Goal: Task Accomplishment & Management: Use online tool/utility

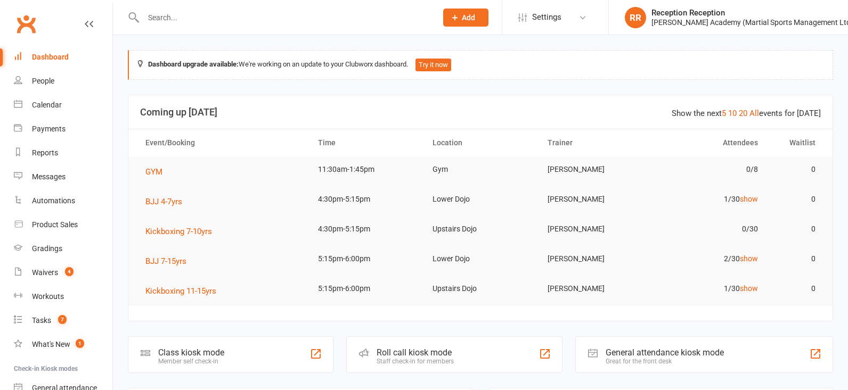
click at [321, 10] on input "text" at bounding box center [284, 17] width 289 height 15
type input "["
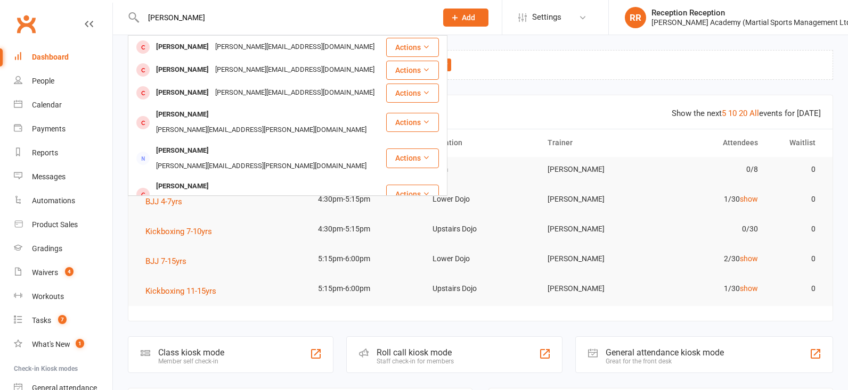
type input "paul oliva"
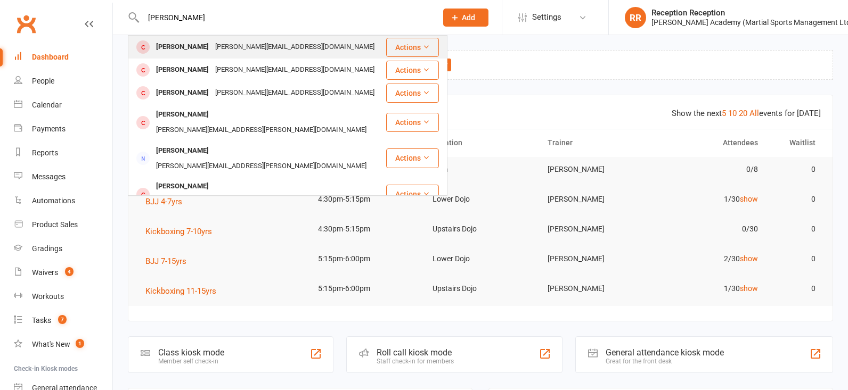
drag, startPoint x: 323, startPoint y: 11, endPoint x: 213, endPoint y: 54, distance: 117.9
click at [213, 54] on div "Paulolima@live.co.uk" at bounding box center [295, 46] width 166 height 15
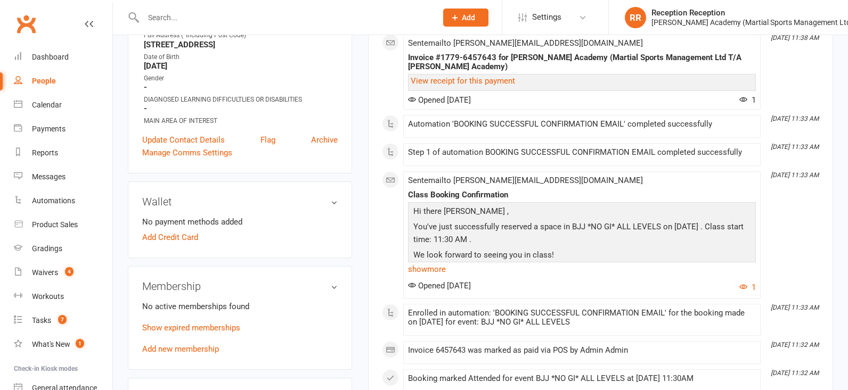
scroll to position [199, 0]
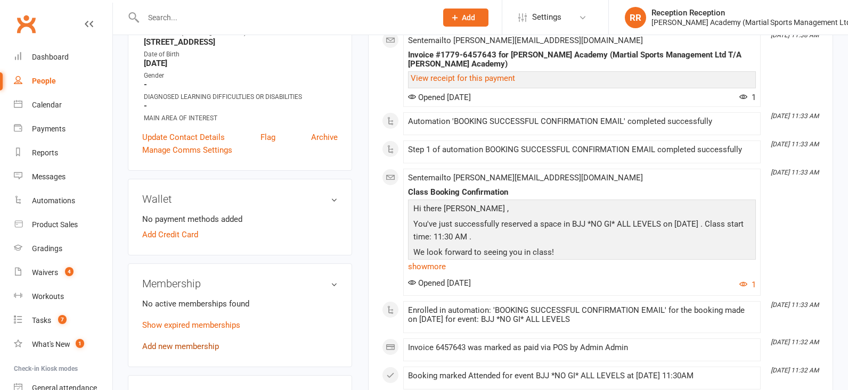
click at [193, 350] on link "Add new membership" at bounding box center [180, 347] width 77 height 10
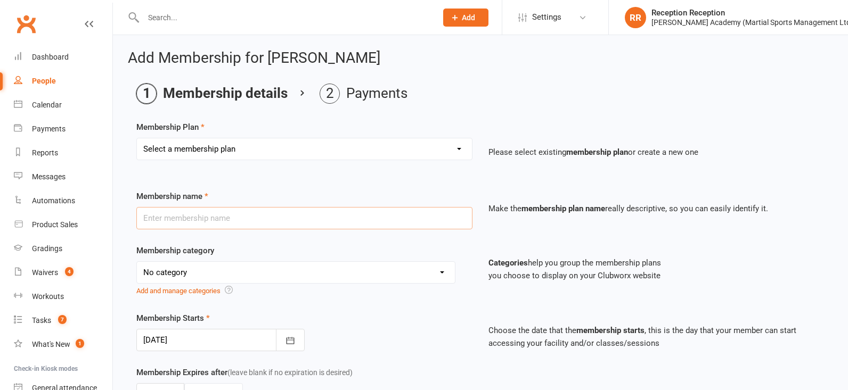
click at [209, 229] on input "text" at bounding box center [304, 218] width 336 height 22
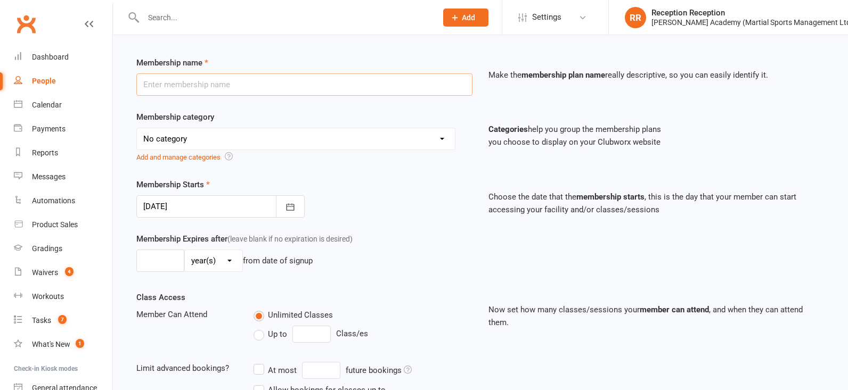
scroll to position [149, 0]
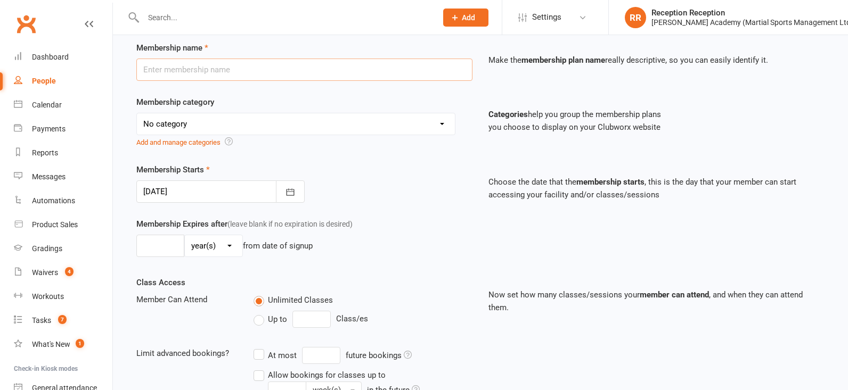
click at [303, 79] on input "text" at bounding box center [304, 70] width 336 height 22
click at [321, 218] on div "Membership Starts 11 Sep 2025 September 2025 Sun Mon Tue Wed Thu Fri Sat 36 31 …" at bounding box center [480, 190] width 704 height 54
click at [289, 103] on div "Membership category No category AB FAB BLACK FRIDAY DEALS... ADULT ------------…" at bounding box center [304, 122] width 352 height 53
click at [276, 81] on input "text" at bounding box center [304, 70] width 336 height 22
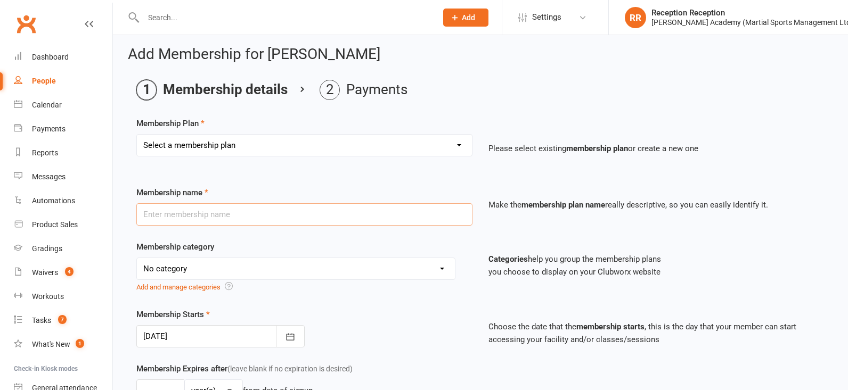
scroll to position [2, 0]
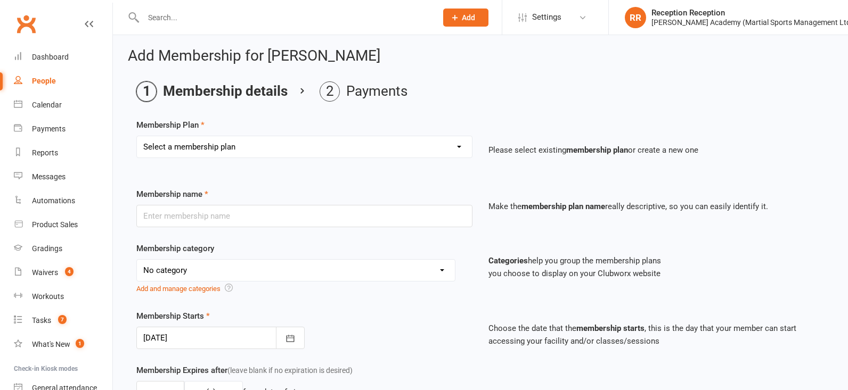
select select "9"
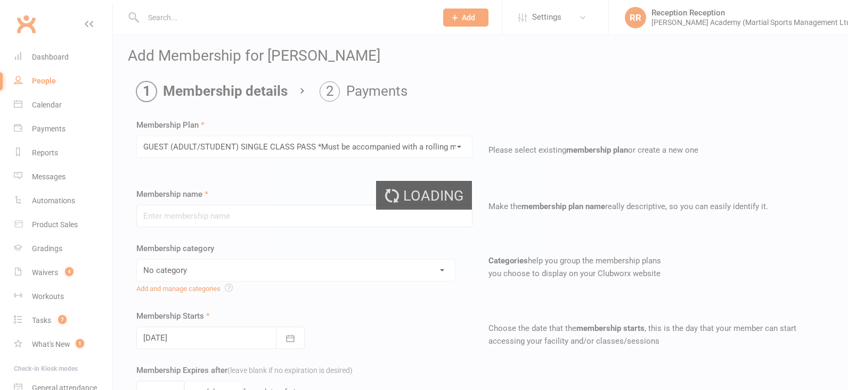
type input "GUEST (ADULT/STUDENT) SINGLE CLASS PASS *Must be accompanied with a rolling mem…"
select select "7"
type input "1"
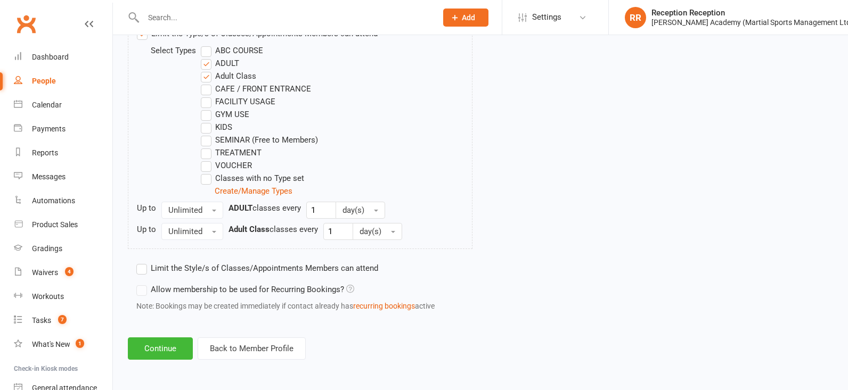
scroll to position [576, 0]
click at [151, 353] on button "Continue" at bounding box center [160, 349] width 65 height 22
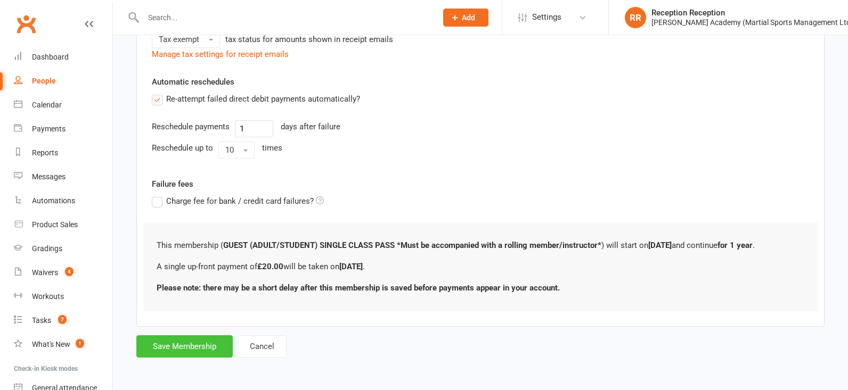
scroll to position [278, 0]
click at [194, 351] on button "Save Membership" at bounding box center [184, 346] width 96 height 22
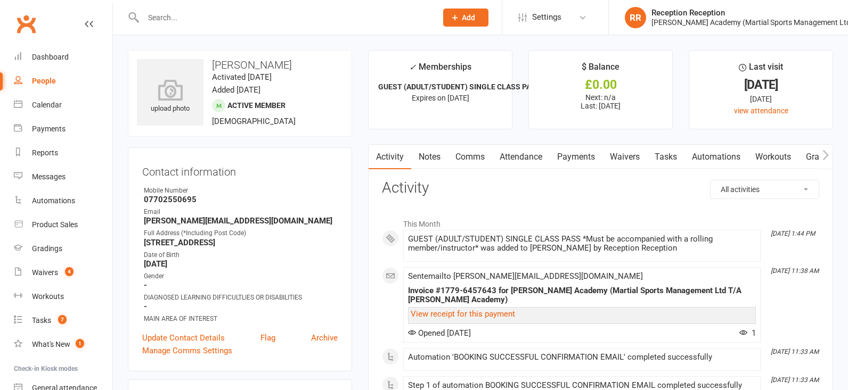
click at [578, 163] on link "Payments" at bounding box center [575, 157] width 53 height 24
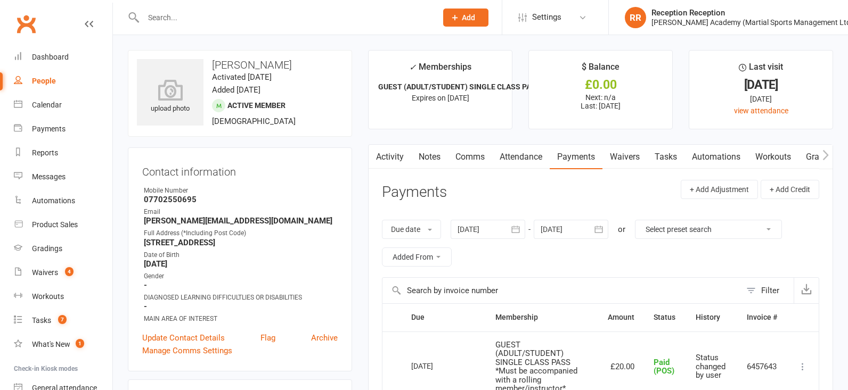
click at [535, 158] on link "Attendance" at bounding box center [521, 157] width 58 height 24
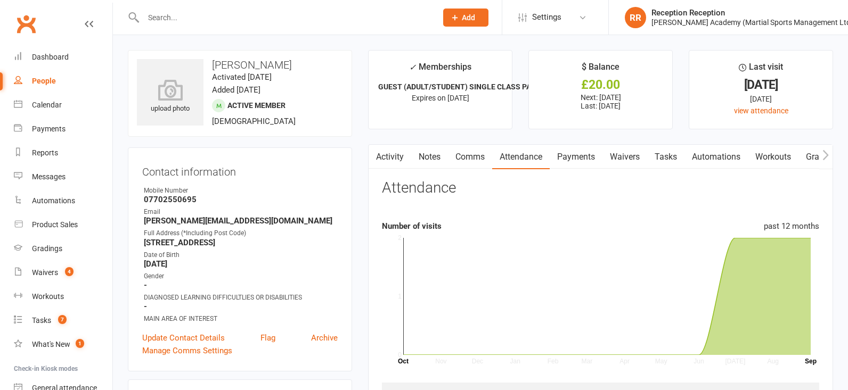
click at [585, 158] on link "Payments" at bounding box center [575, 157] width 53 height 24
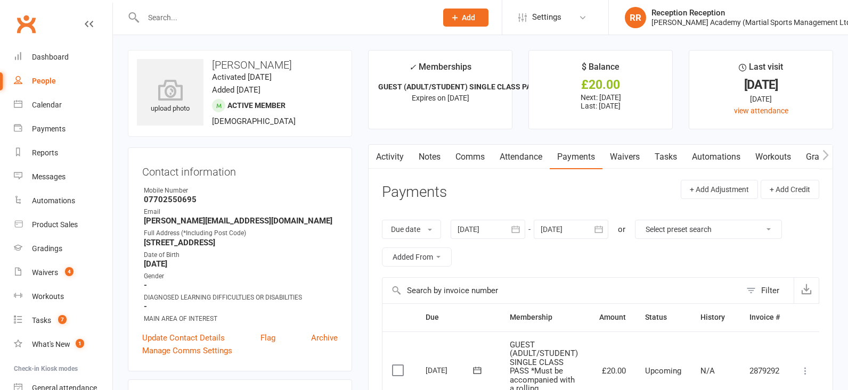
click at [807, 370] on icon at bounding box center [805, 371] width 11 height 11
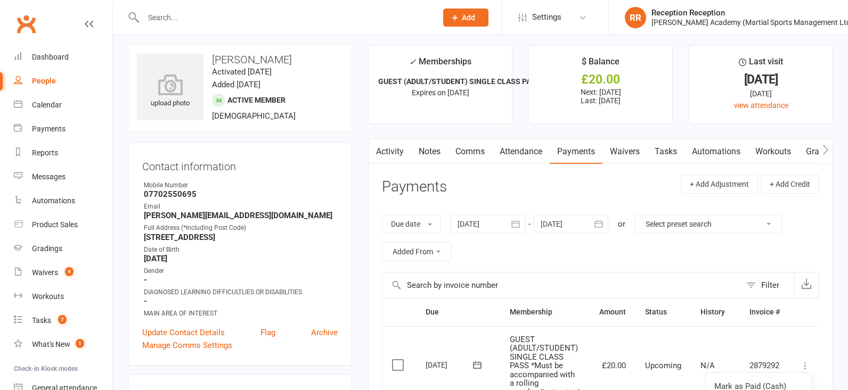
scroll to position [5, 0]
click at [807, 365] on icon at bounding box center [805, 366] width 11 height 11
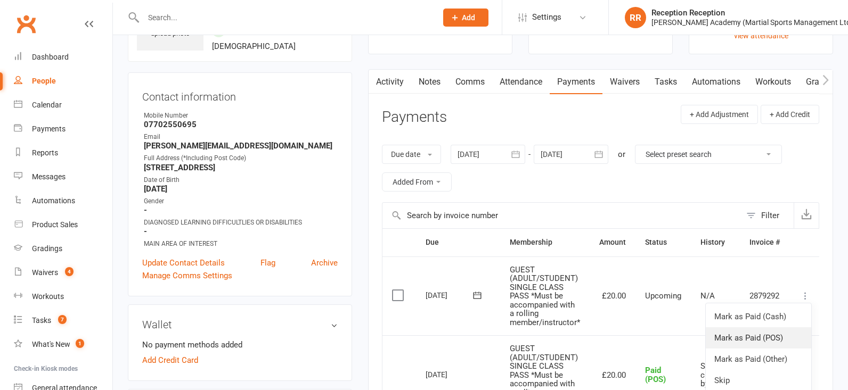
scroll to position [77, 0]
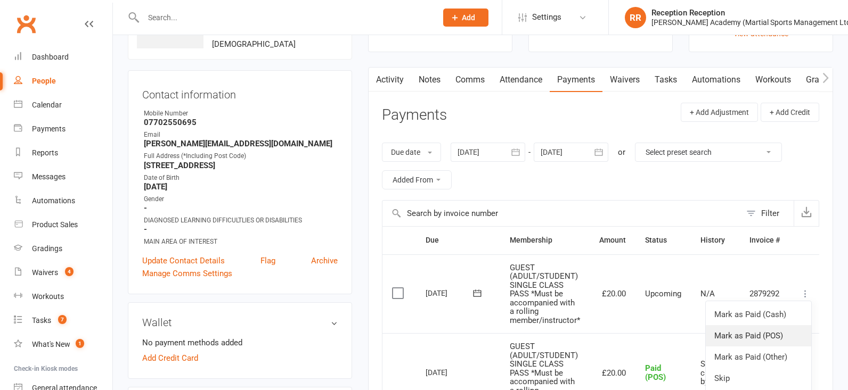
click at [784, 342] on link "Mark as Paid (POS)" at bounding box center [757, 335] width 105 height 21
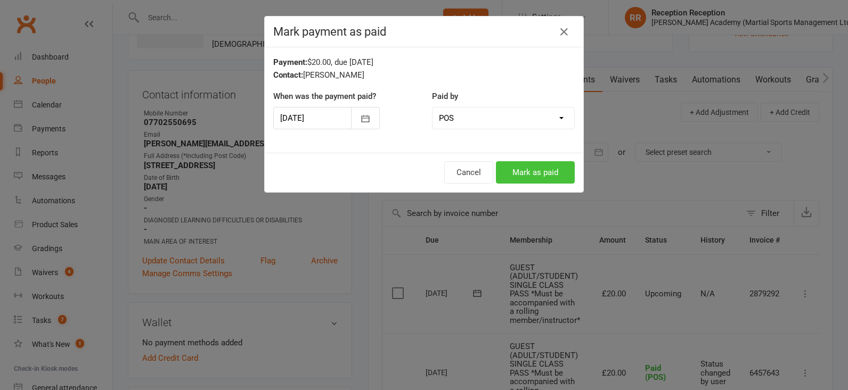
click at [531, 168] on button "Mark as paid" at bounding box center [535, 172] width 79 height 22
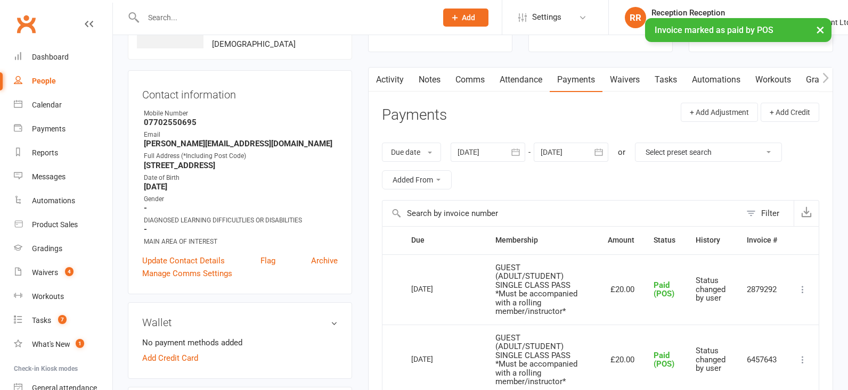
drag, startPoint x: 38, startPoint y: 12, endPoint x: 31, endPoint y: 17, distance: 8.7
click at [37, 12] on link "Clubworx" at bounding box center [26, 24] width 27 height 27
click at [31, 17] on link "Clubworx" at bounding box center [26, 24] width 27 height 27
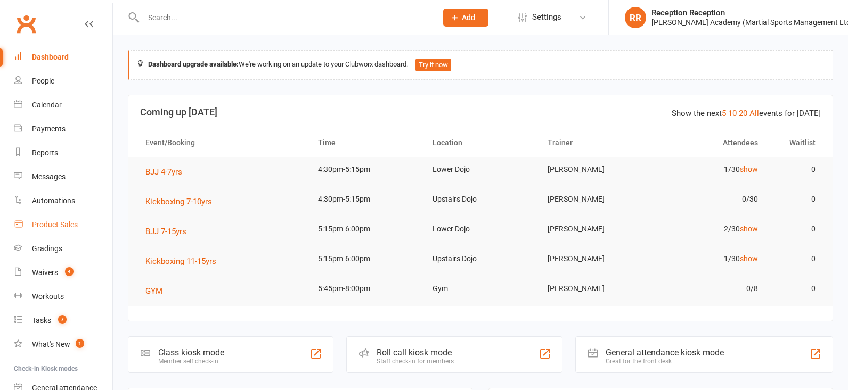
click at [54, 224] on div "Product Sales" at bounding box center [55, 224] width 46 height 9
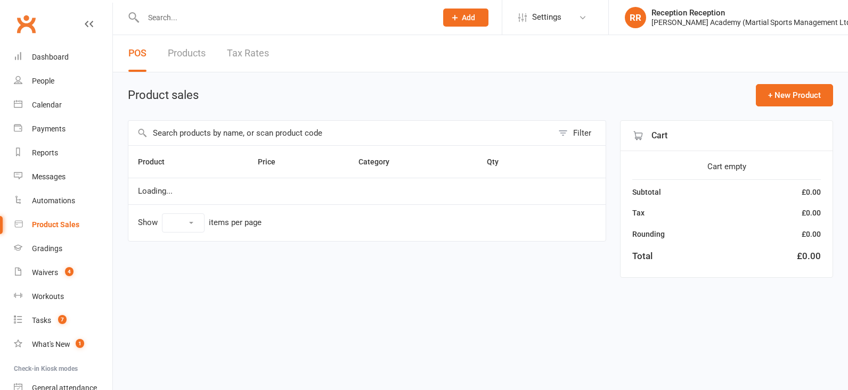
select select "50"
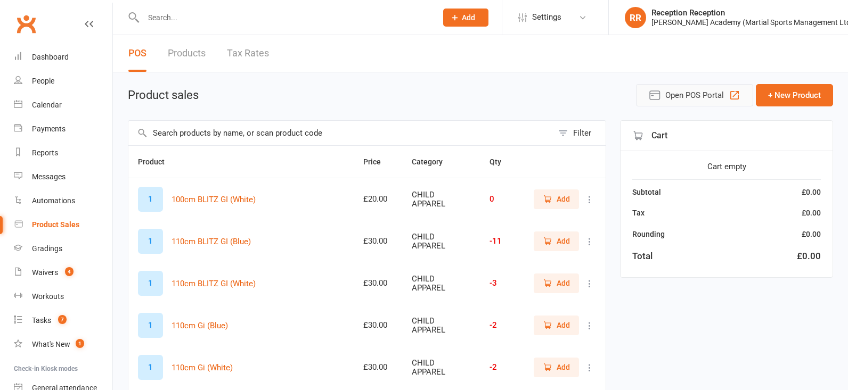
click at [723, 101] on span "Open POS Portal" at bounding box center [694, 95] width 59 height 13
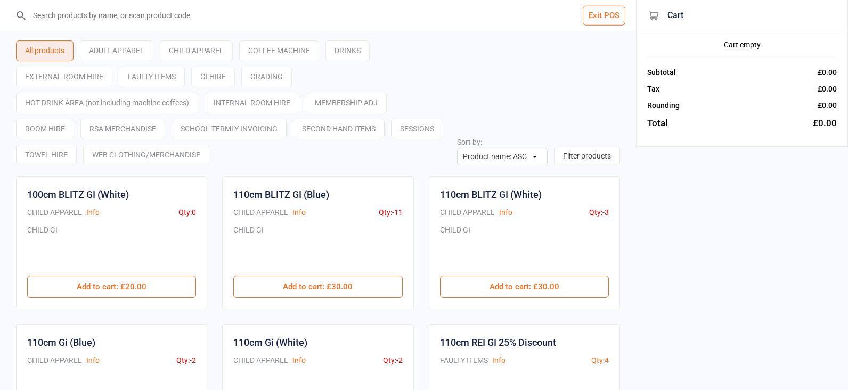
click at [240, 11] on input "search" at bounding box center [324, 15] width 593 height 31
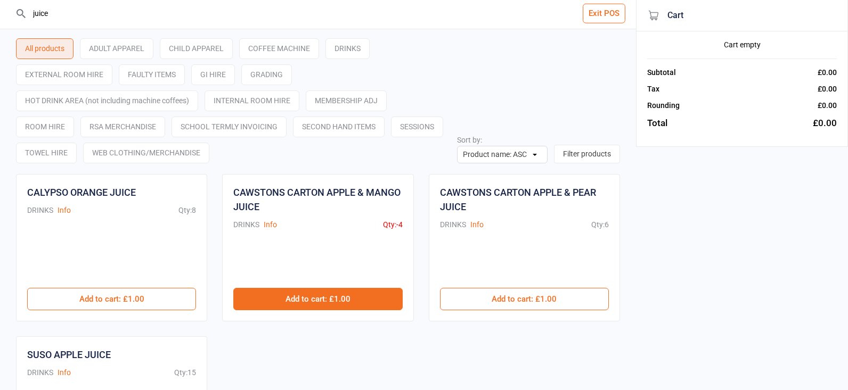
type input "juice"
click at [345, 302] on button "Add to cart : £1.00" at bounding box center [317, 299] width 169 height 22
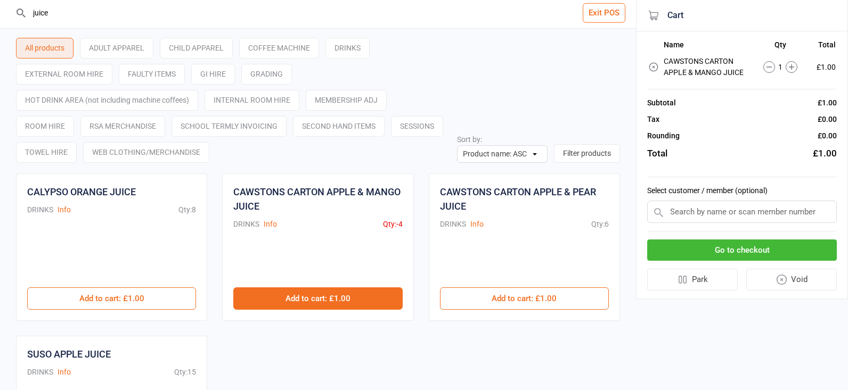
click at [347, 299] on button "Add to cart : £1.00" at bounding box center [317, 299] width 169 height 22
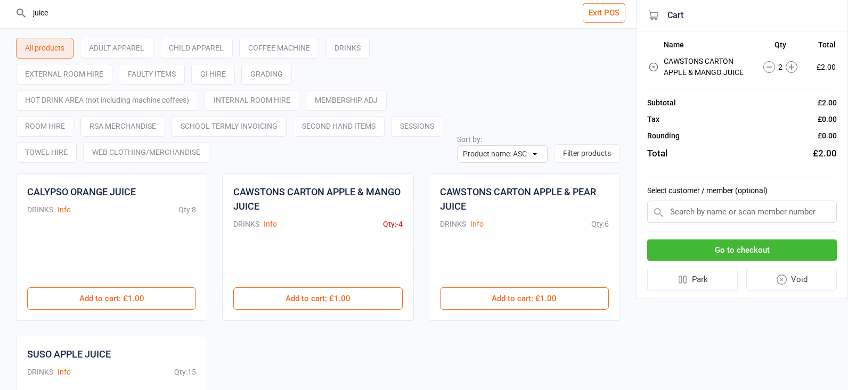
click at [759, 212] on input "text" at bounding box center [742, 212] width 190 height 22
type input "seb"
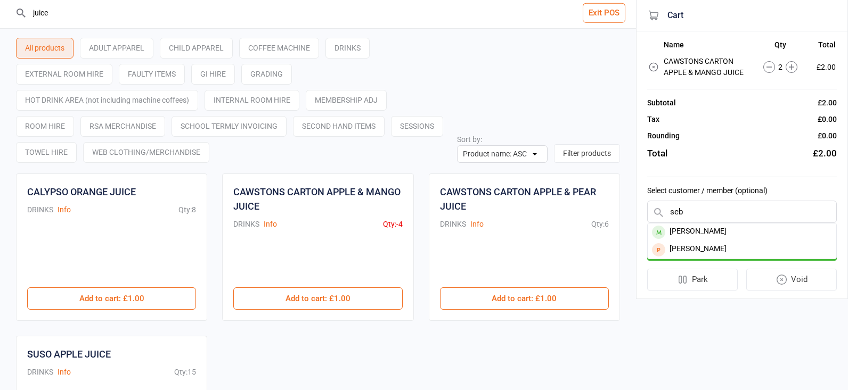
click at [610, 11] on button "Exit POS" at bounding box center [603, 13] width 43 height 20
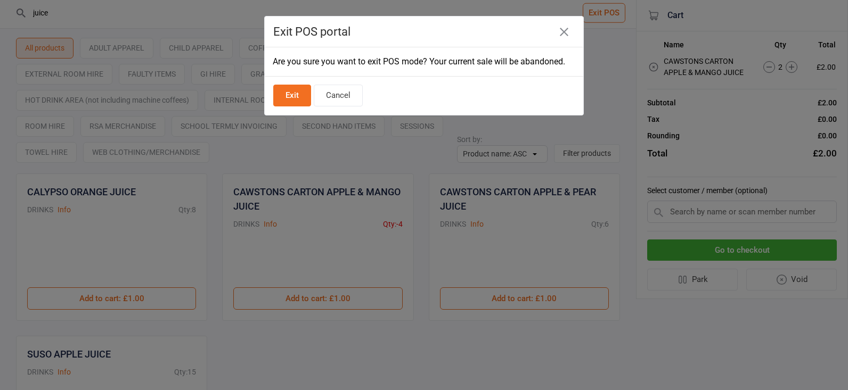
click at [301, 98] on button "Exit" at bounding box center [292, 96] width 38 height 22
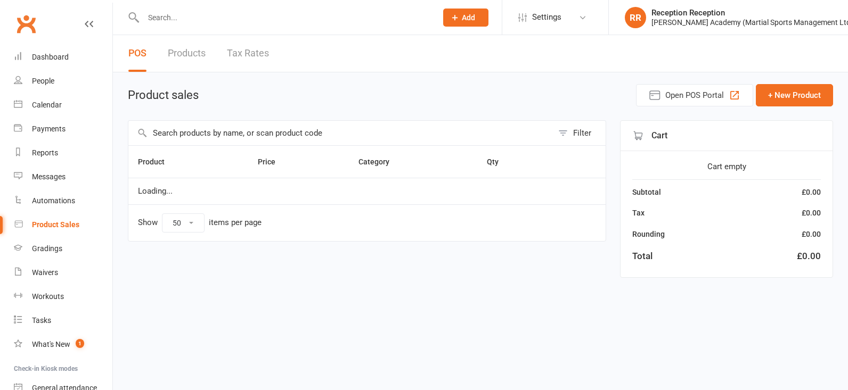
select select "50"
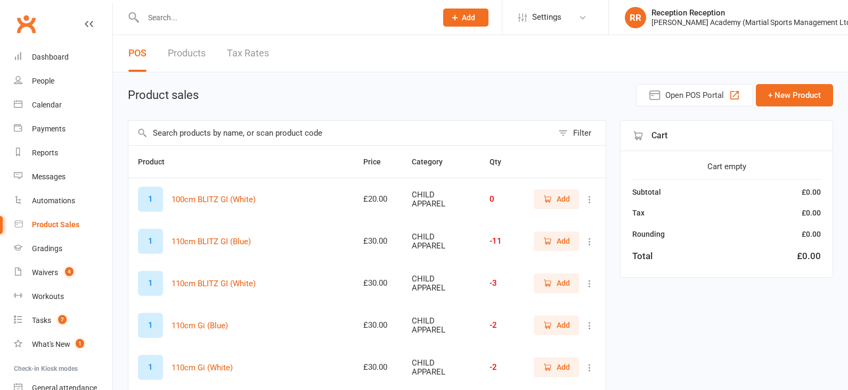
click at [206, 23] on input "text" at bounding box center [284, 17] width 289 height 15
click at [22, 29] on link "Clubworx" at bounding box center [26, 24] width 27 height 27
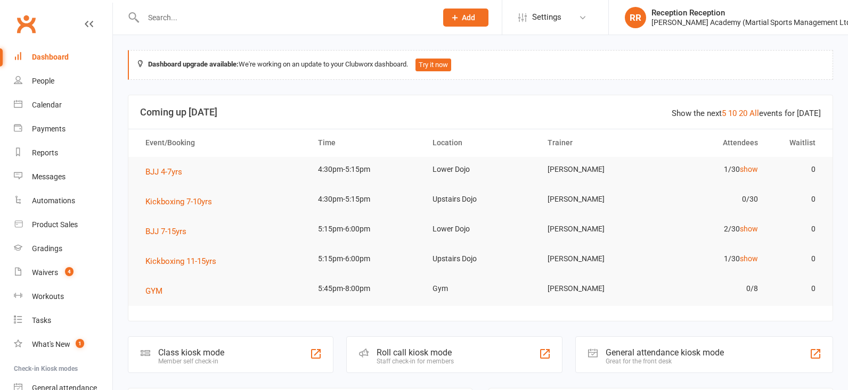
click at [224, 351] on div "Class kiosk mode" at bounding box center [191, 353] width 66 height 10
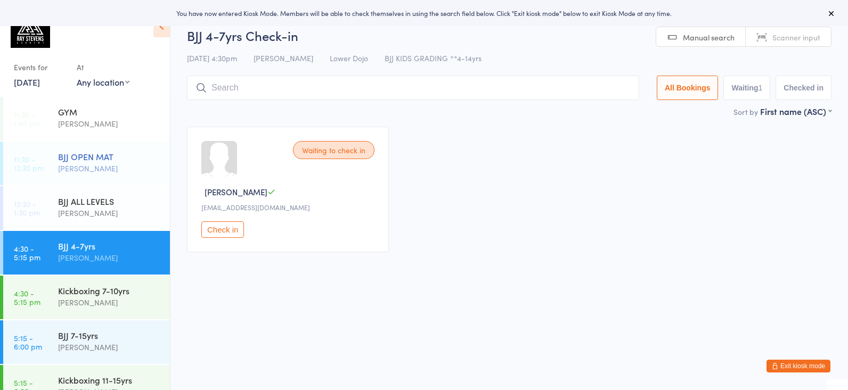
click at [112, 172] on div "[PERSON_NAME]" at bounding box center [109, 168] width 103 height 12
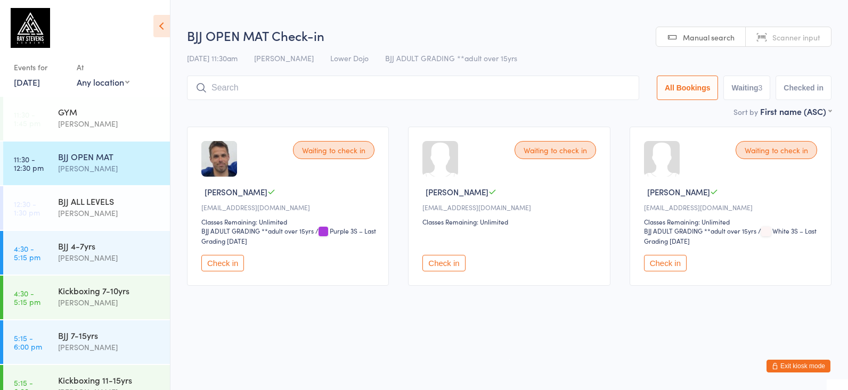
drag, startPoint x: 212, startPoint y: 273, endPoint x: 281, endPoint y: 272, distance: 68.7
click at [212, 272] on button "Check in" at bounding box center [222, 263] width 43 height 17
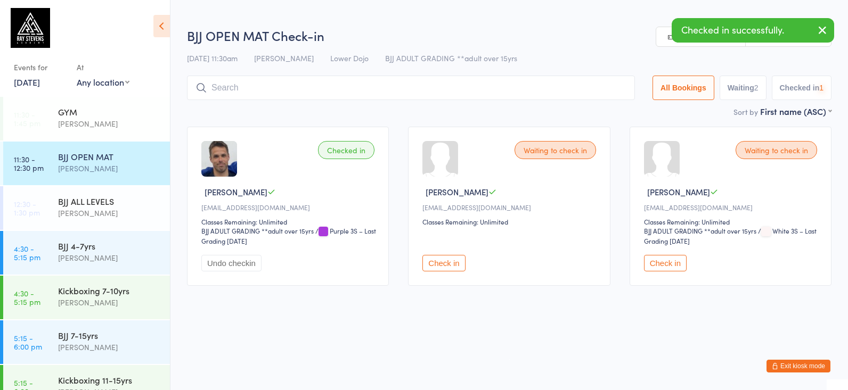
click at [437, 268] on button "Check in" at bounding box center [443, 263] width 43 height 17
click at [677, 267] on button "Check in" at bounding box center [665, 263] width 43 height 17
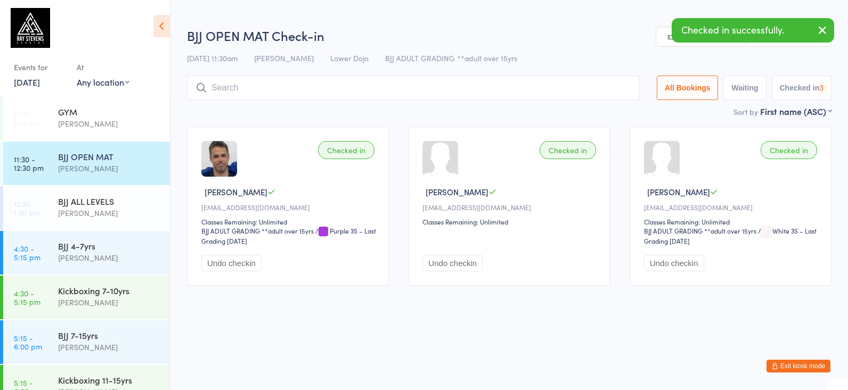
click at [368, 81] on input "search" at bounding box center [413, 88] width 452 height 24
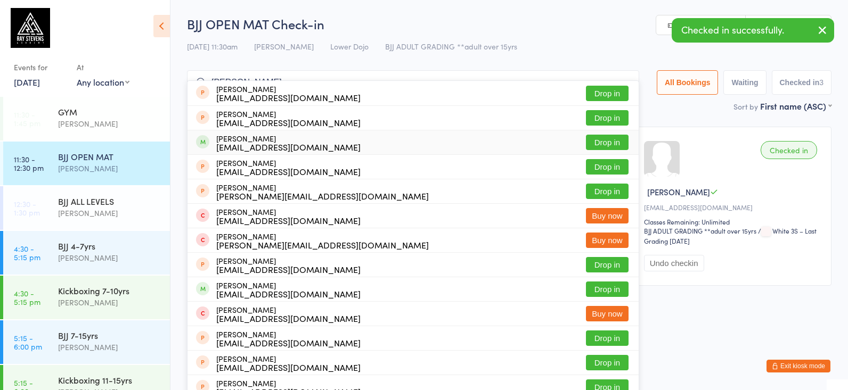
type input "[PERSON_NAME]"
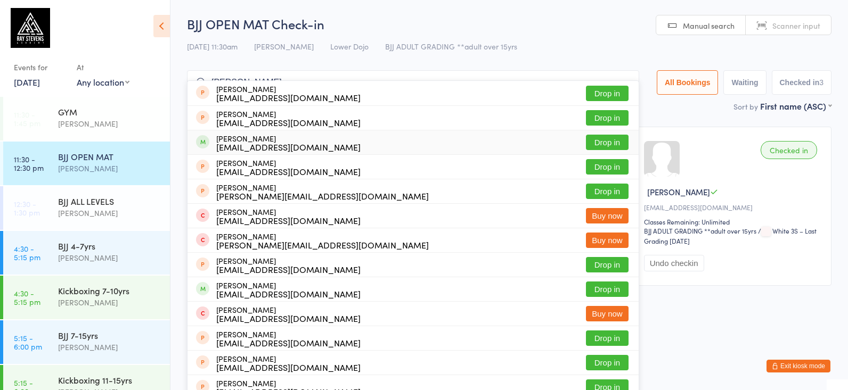
click at [362, 135] on div "[PERSON_NAME] [EMAIL_ADDRESS][DOMAIN_NAME] Drop in" at bounding box center [412, 142] width 451 height 24
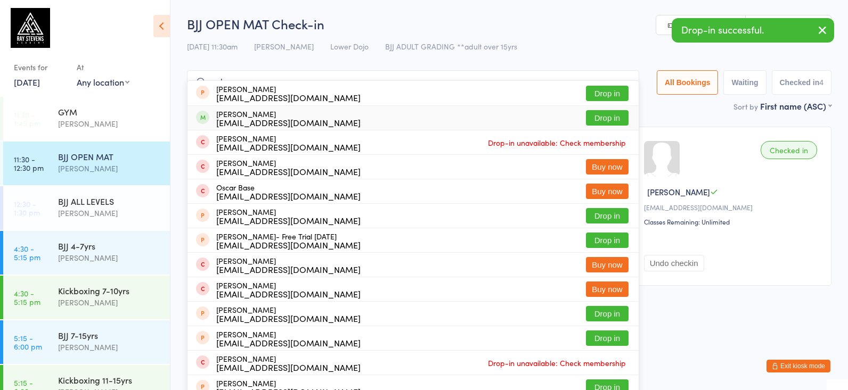
type input "oskar"
click at [275, 120] on div "[EMAIL_ADDRESS][DOMAIN_NAME]" at bounding box center [288, 122] width 144 height 9
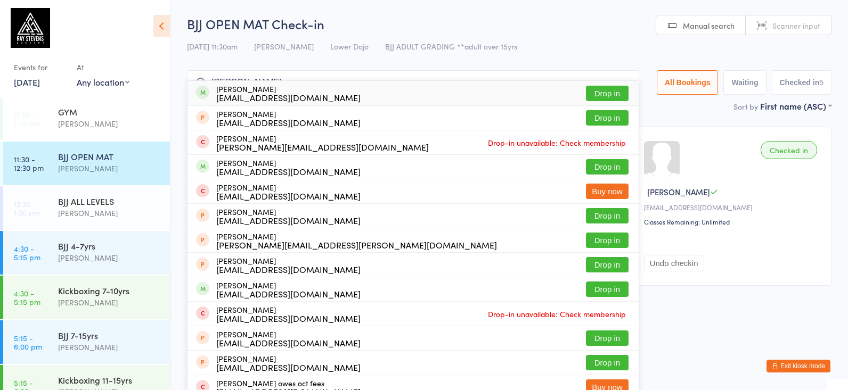
type input "[PERSON_NAME]"
click at [278, 97] on div "[EMAIL_ADDRESS][DOMAIN_NAME]" at bounding box center [288, 97] width 144 height 9
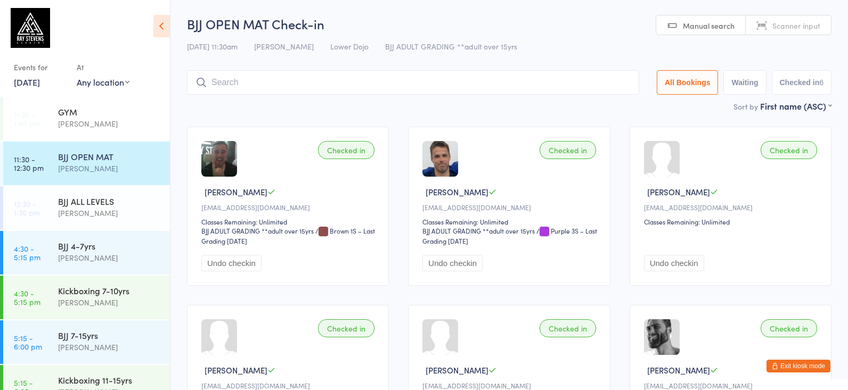
click at [279, 80] on input "search" at bounding box center [413, 82] width 452 height 24
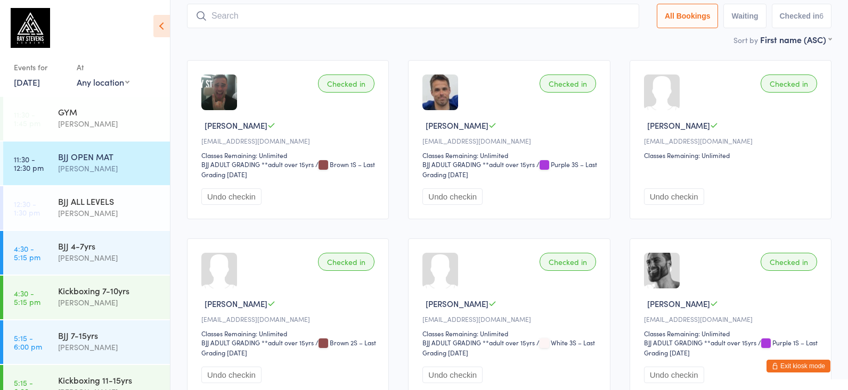
scroll to position [71, 0]
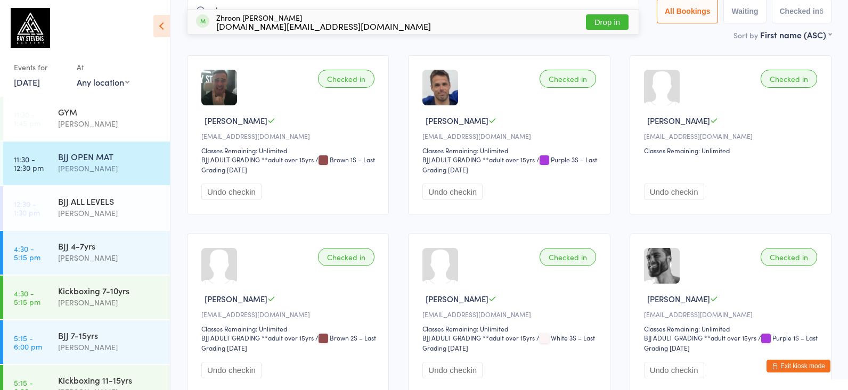
type input "zero"
drag, startPoint x: 279, startPoint y: 80, endPoint x: 364, endPoint y: 19, distance: 104.2
click at [363, 19] on div "Zhroon [PERSON_NAME] [DOMAIN_NAME][EMAIL_ADDRESS][DOMAIN_NAME] Drop in" at bounding box center [412, 22] width 451 height 24
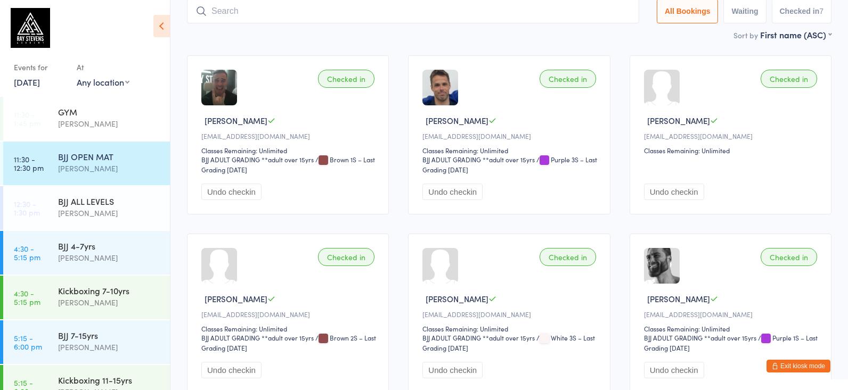
click at [329, 5] on input "search" at bounding box center [413, 11] width 452 height 24
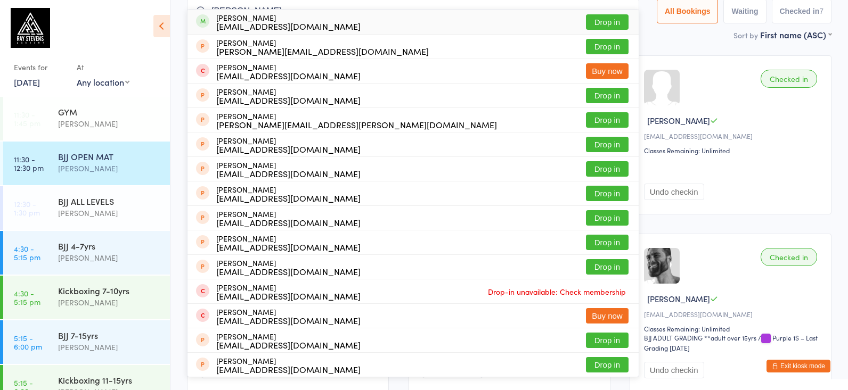
type input "[PERSON_NAME]"
drag, startPoint x: 329, startPoint y: 5, endPoint x: 285, endPoint y: 25, distance: 47.9
click at [285, 25] on div "[EMAIL_ADDRESS][DOMAIN_NAME]" at bounding box center [288, 26] width 144 height 9
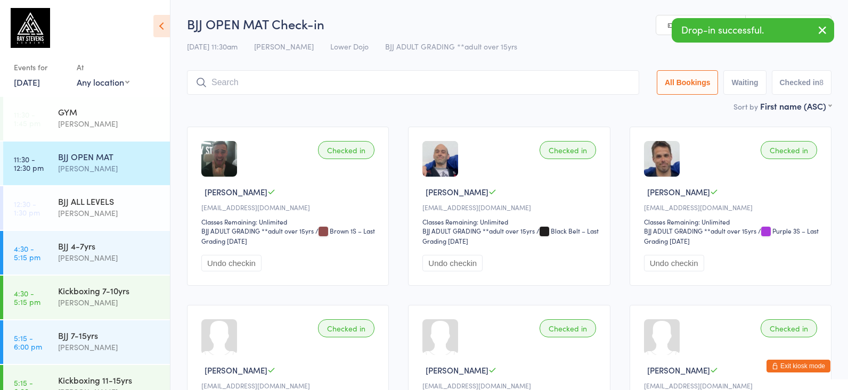
scroll to position [0, 0]
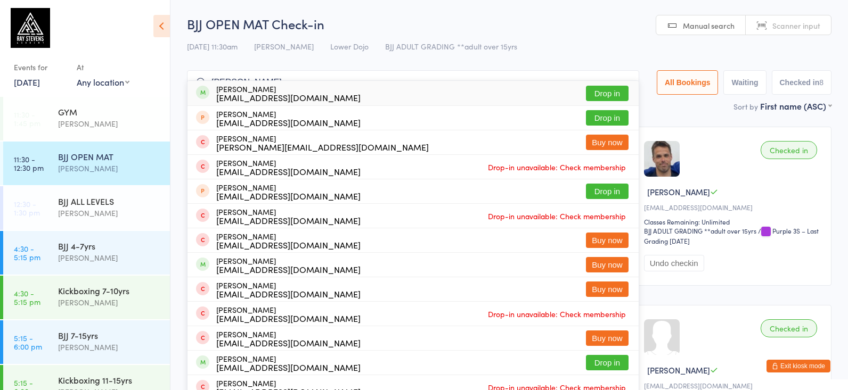
type input "[PERSON_NAME]"
drag, startPoint x: 426, startPoint y: 158, endPoint x: 297, endPoint y: 87, distance: 147.0
click at [297, 87] on div "[PERSON_NAME] [EMAIL_ADDRESS][DOMAIN_NAME]" at bounding box center [288, 93] width 144 height 17
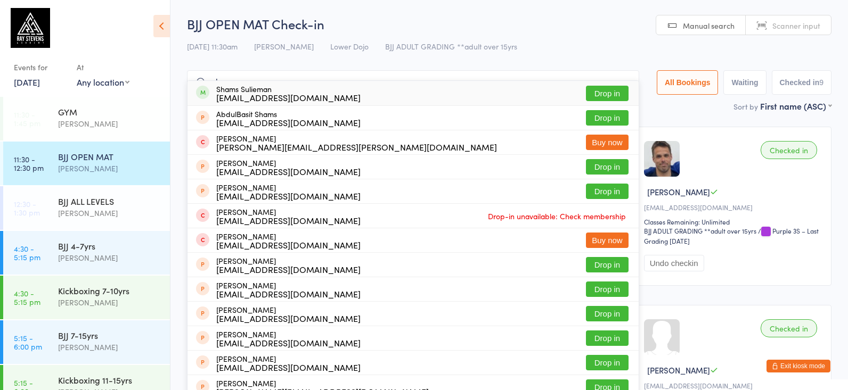
type input "shams"
click at [266, 100] on div "[EMAIL_ADDRESS][DOMAIN_NAME]" at bounding box center [288, 97] width 144 height 9
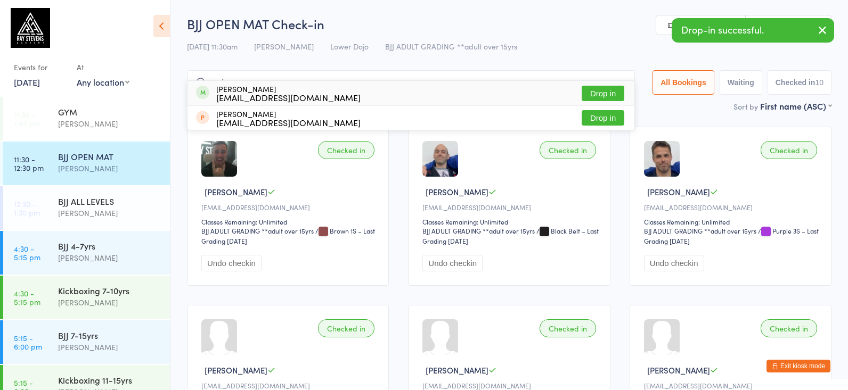
type input "order"
click at [242, 87] on div "[PERSON_NAME] [EMAIL_ADDRESS][DOMAIN_NAME]" at bounding box center [288, 93] width 144 height 17
type input "via"
drag, startPoint x: 242, startPoint y: 87, endPoint x: 245, endPoint y: 93, distance: 6.5
click at [245, 93] on div "[EMAIL_ADDRESS][DOMAIN_NAME]" at bounding box center [288, 97] width 144 height 9
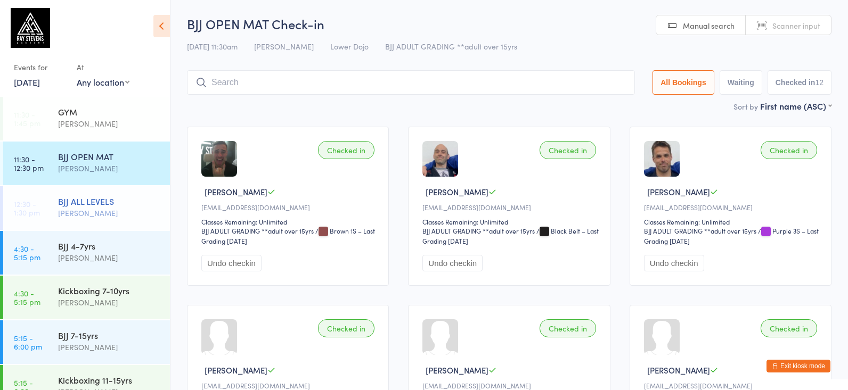
click at [124, 204] on div "BJJ ALL LEVELS" at bounding box center [109, 201] width 103 height 12
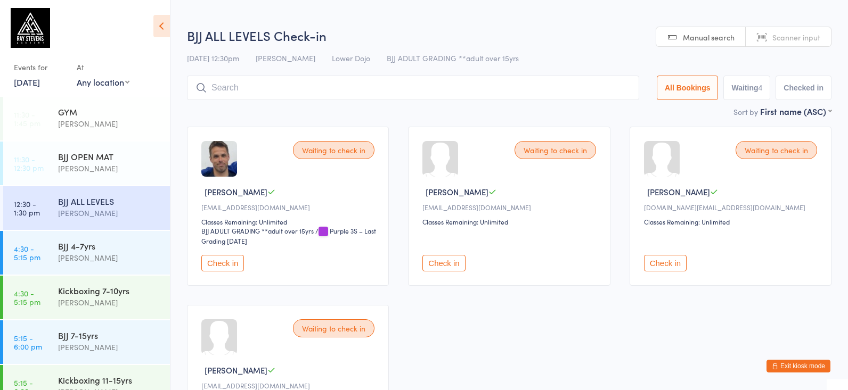
click at [240, 264] on button "Check in" at bounding box center [222, 263] width 43 height 17
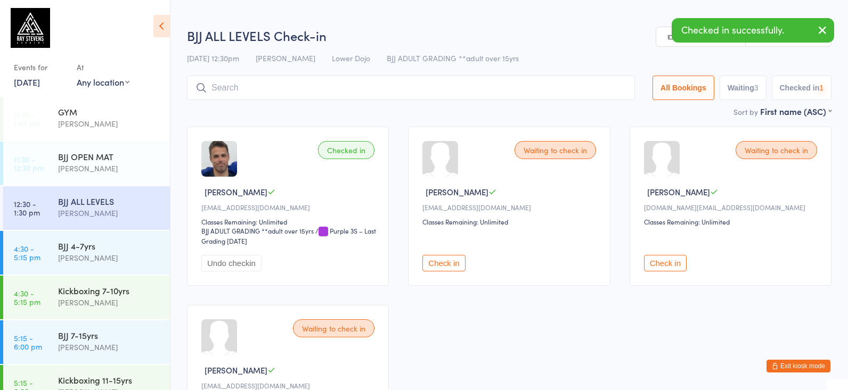
drag, startPoint x: 442, startPoint y: 269, endPoint x: 548, endPoint y: 265, distance: 106.5
click at [445, 269] on button "Check in" at bounding box center [443, 263] width 43 height 17
click at [683, 267] on button "Check in" at bounding box center [665, 263] width 43 height 17
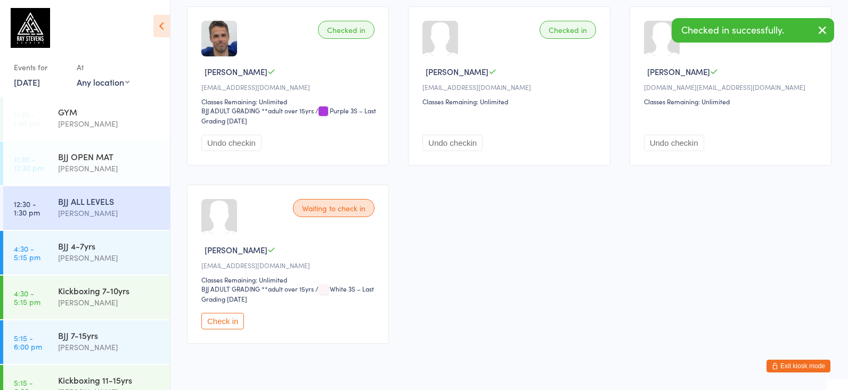
scroll to position [123, 0]
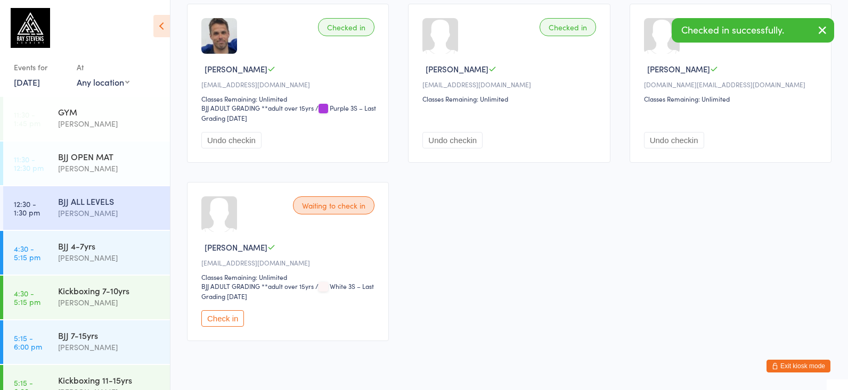
click at [228, 325] on button "Check in" at bounding box center [222, 318] width 43 height 17
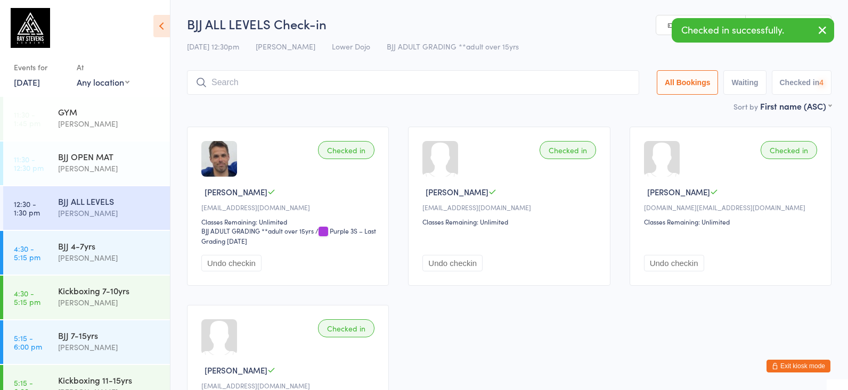
scroll to position [0, 0]
click at [338, 78] on input "search" at bounding box center [413, 82] width 452 height 24
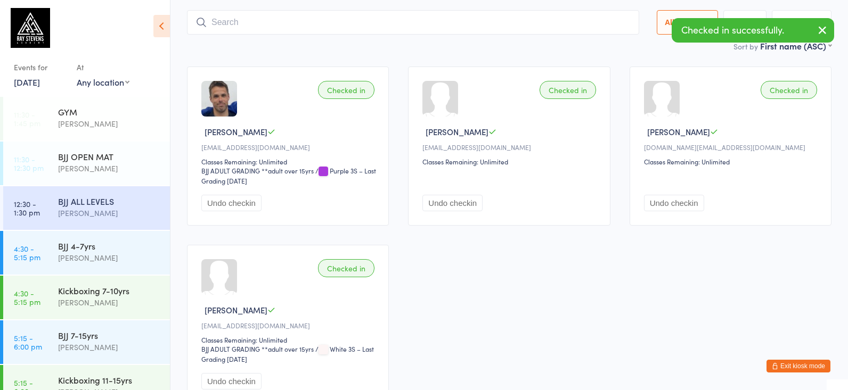
scroll to position [71, 0]
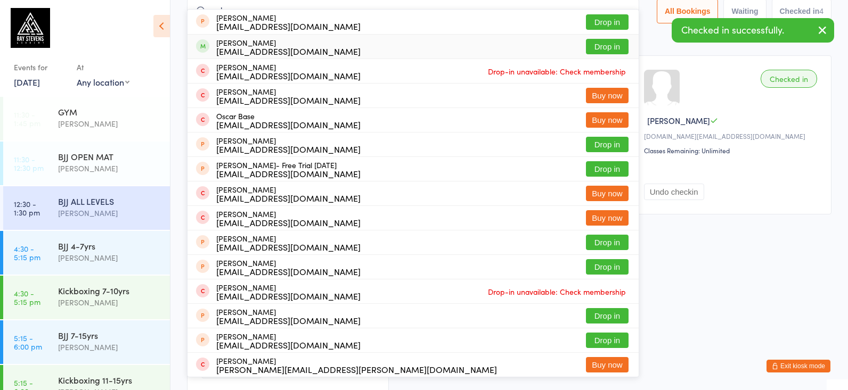
type input "oskar"
click at [244, 47] on div "[EMAIL_ADDRESS][DOMAIN_NAME]" at bounding box center [288, 51] width 144 height 9
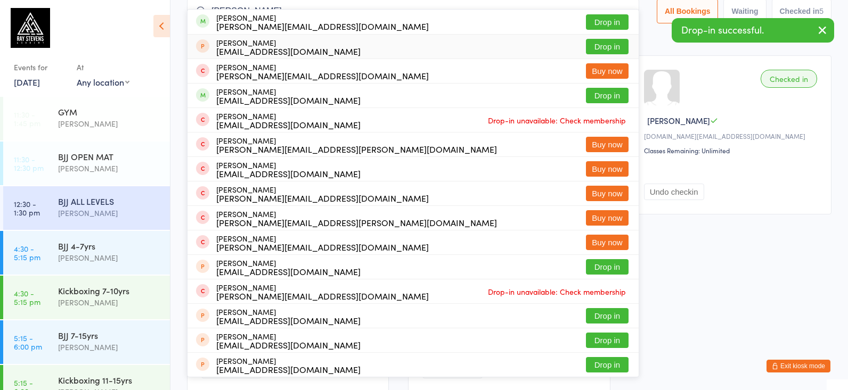
scroll to position [64, 0]
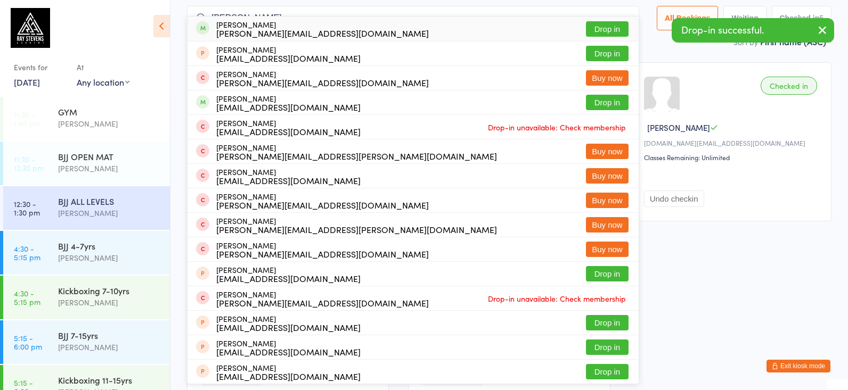
type input "[PERSON_NAME]"
click at [278, 30] on div "[PERSON_NAME][EMAIL_ADDRESS][DOMAIN_NAME]" at bounding box center [322, 33] width 212 height 9
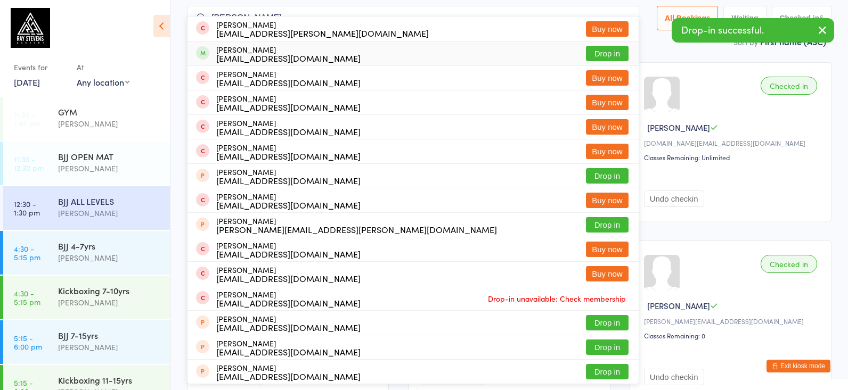
type input "[PERSON_NAME]"
click at [256, 50] on div "[PERSON_NAME] [EMAIL_ADDRESS][DOMAIN_NAME]" at bounding box center [288, 53] width 144 height 17
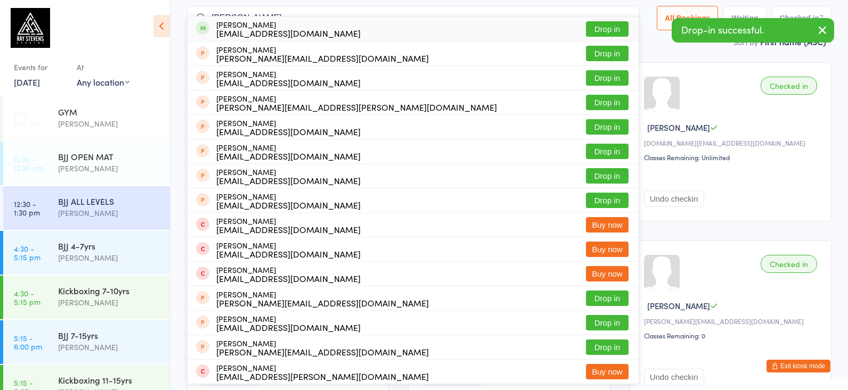
type input "[PERSON_NAME]"
click at [253, 30] on div "[EMAIL_ADDRESS][DOMAIN_NAME]" at bounding box center [288, 33] width 144 height 9
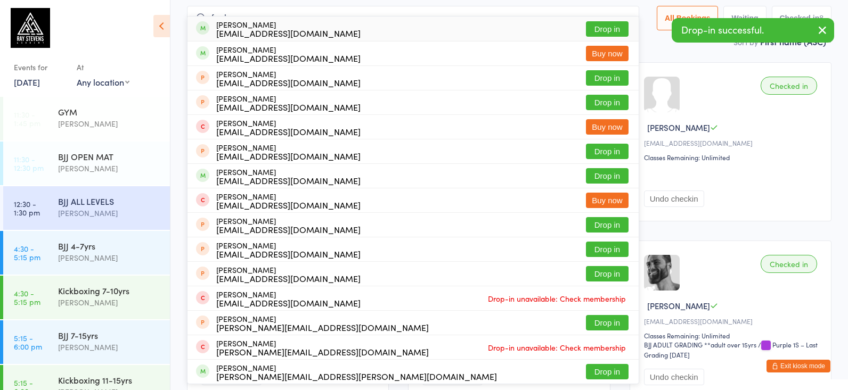
type input "order"
drag, startPoint x: 253, startPoint y: 30, endPoint x: 277, endPoint y: 30, distance: 24.0
click at [277, 30] on div "[EMAIL_ADDRESS][DOMAIN_NAME]" at bounding box center [288, 33] width 144 height 9
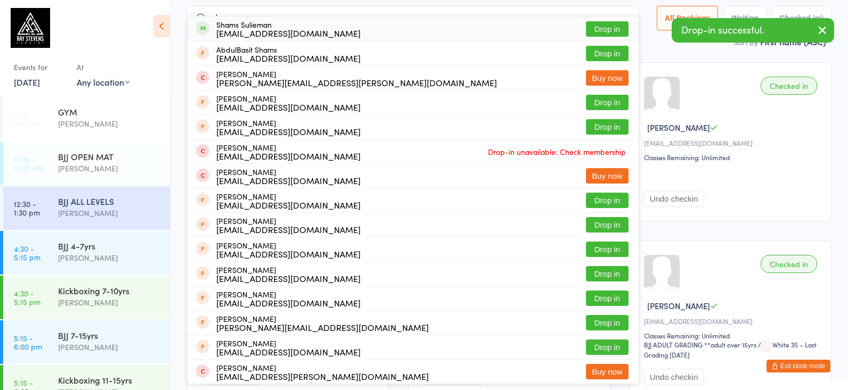
type input "shams"
click at [239, 29] on div "[EMAIL_ADDRESS][DOMAIN_NAME]" at bounding box center [288, 33] width 144 height 9
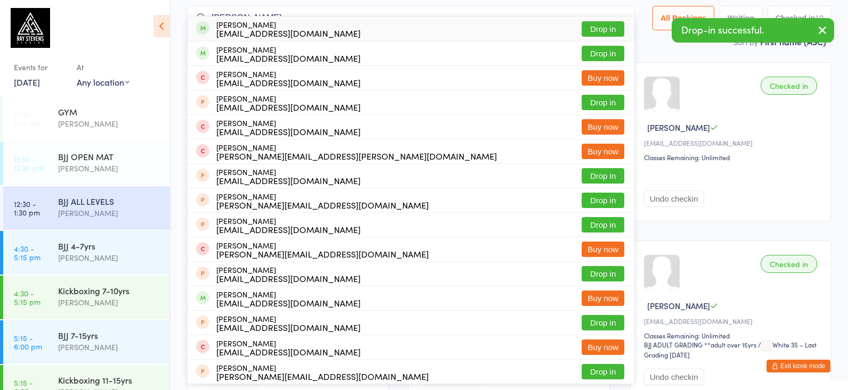
type input "[PERSON_NAME]"
click at [236, 32] on div "[EMAIL_ADDRESS][DOMAIN_NAME]" at bounding box center [288, 33] width 144 height 9
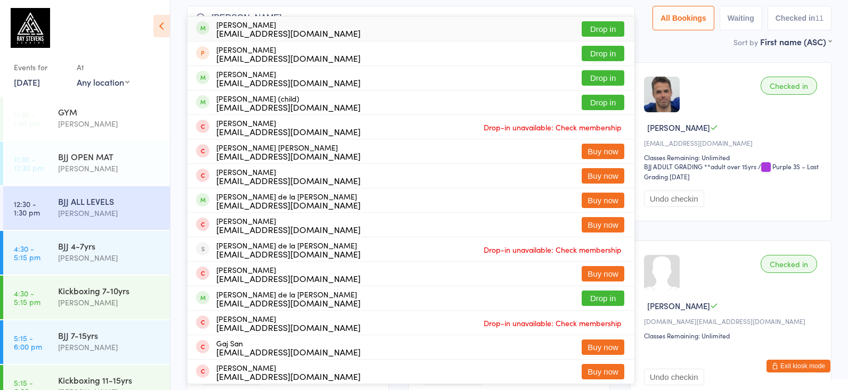
type input "[PERSON_NAME]"
click at [394, 34] on div "[PERSON_NAME] [EMAIL_ADDRESS][DOMAIN_NAME] Drop in" at bounding box center [410, 29] width 447 height 24
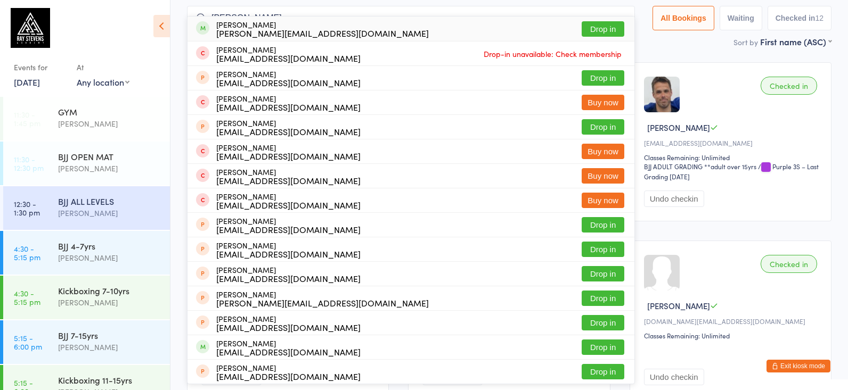
type input "[PERSON_NAME]"
click at [302, 31] on div "[PERSON_NAME][EMAIL_ADDRESS][DOMAIN_NAME]" at bounding box center [322, 33] width 212 height 9
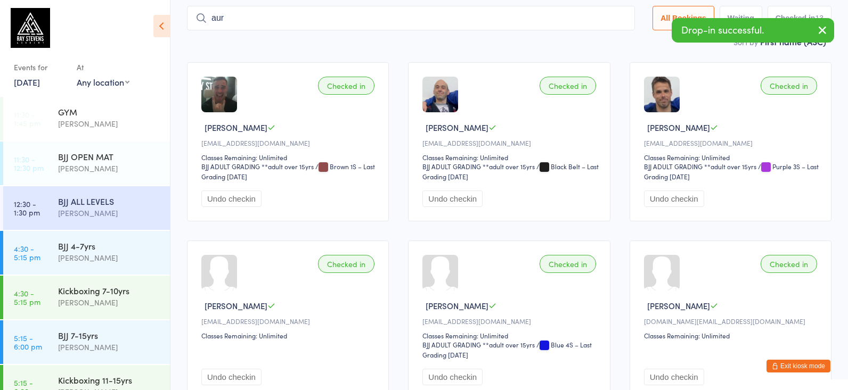
type input "auri"
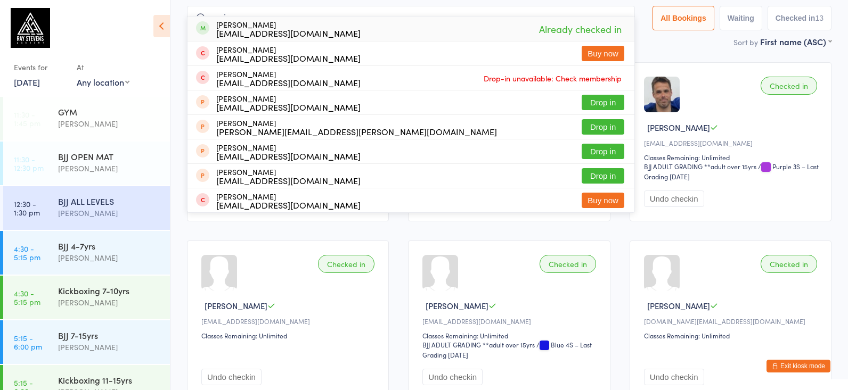
drag, startPoint x: 257, startPoint y: 13, endPoint x: 200, endPoint y: 5, distance: 57.1
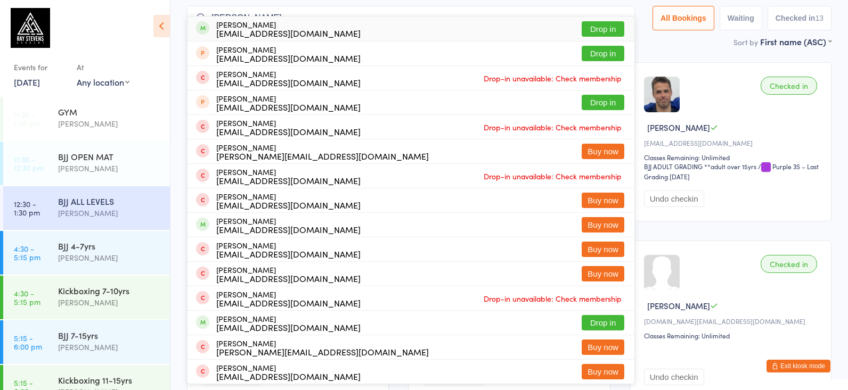
type input "[PERSON_NAME]"
click at [239, 37] on div "[EMAIL_ADDRESS][DOMAIN_NAME]" at bounding box center [288, 33] width 144 height 9
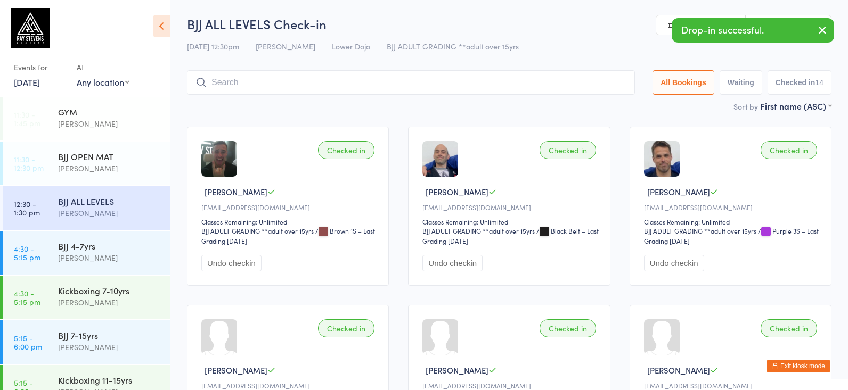
scroll to position [0, 0]
click at [375, 73] on input "search" at bounding box center [411, 82] width 448 height 24
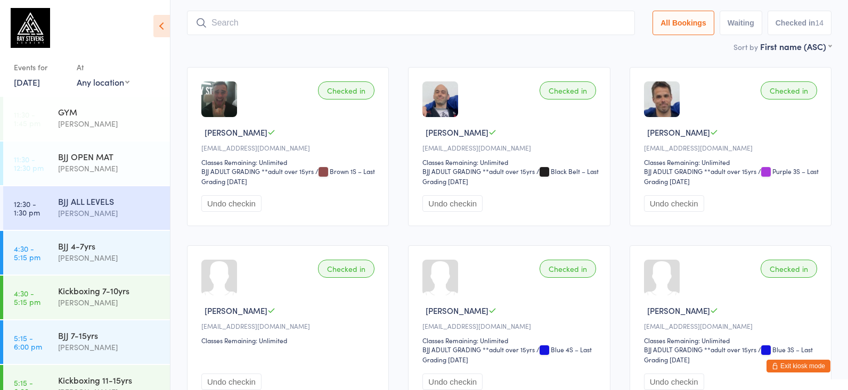
scroll to position [71, 0]
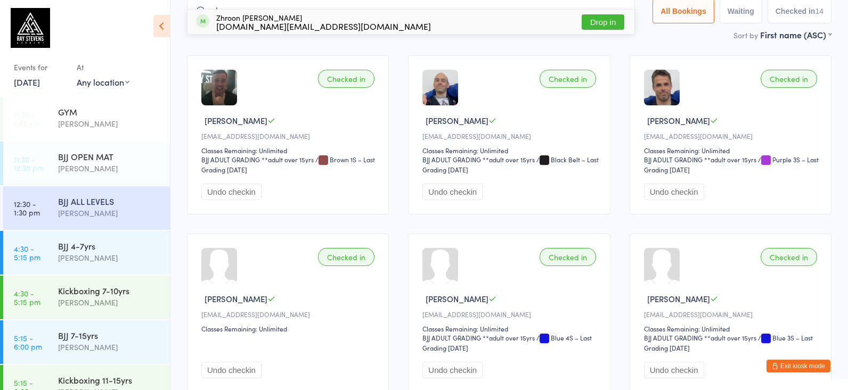
type input "zero"
drag, startPoint x: 375, startPoint y: 73, endPoint x: 330, endPoint y: 21, distance: 68.7
click at [330, 21] on div "Zhroon [PERSON_NAME] [DOMAIN_NAME][EMAIL_ADDRESS][DOMAIN_NAME] Drop in" at bounding box center [410, 22] width 447 height 24
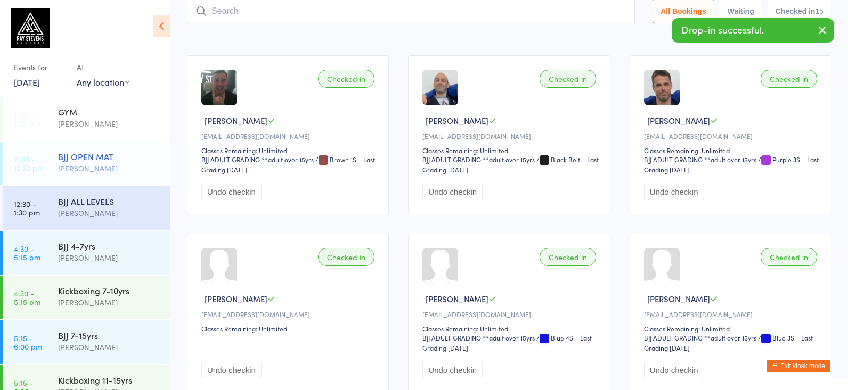
click at [82, 158] on div "BJJ OPEN MAT" at bounding box center [109, 157] width 103 height 12
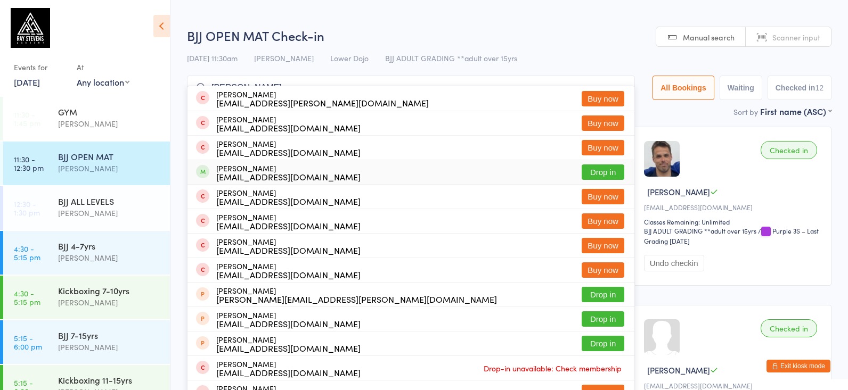
type input "[PERSON_NAME]"
click at [302, 180] on div "[EMAIL_ADDRESS][DOMAIN_NAME]" at bounding box center [288, 177] width 144 height 9
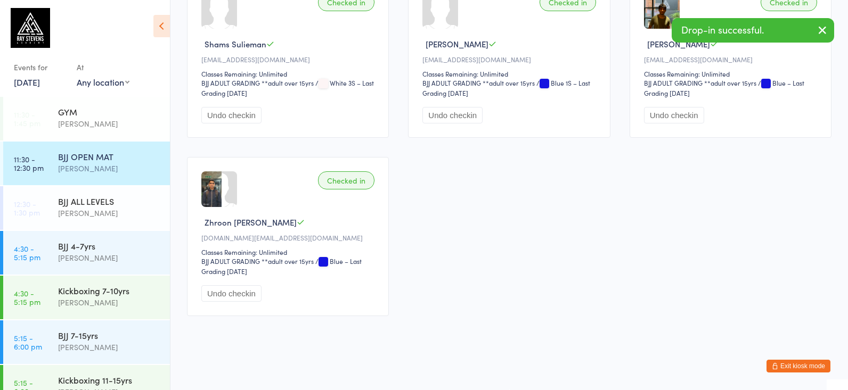
scroll to position [699, 0]
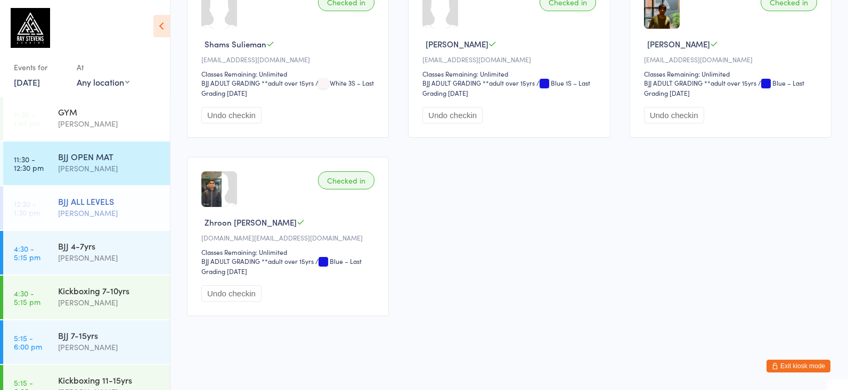
click at [104, 216] on div "[PERSON_NAME]" at bounding box center [109, 213] width 103 height 12
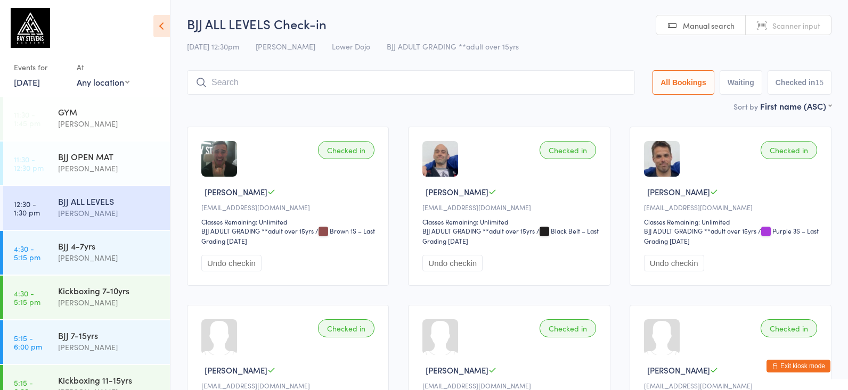
click at [224, 79] on input "search" at bounding box center [411, 82] width 448 height 24
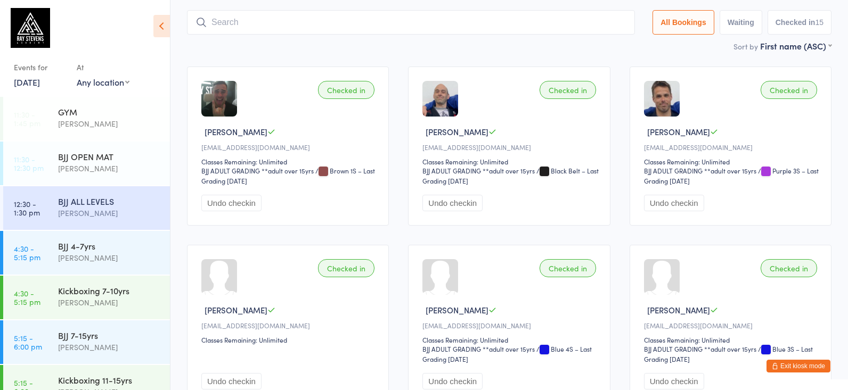
scroll to position [71, 0]
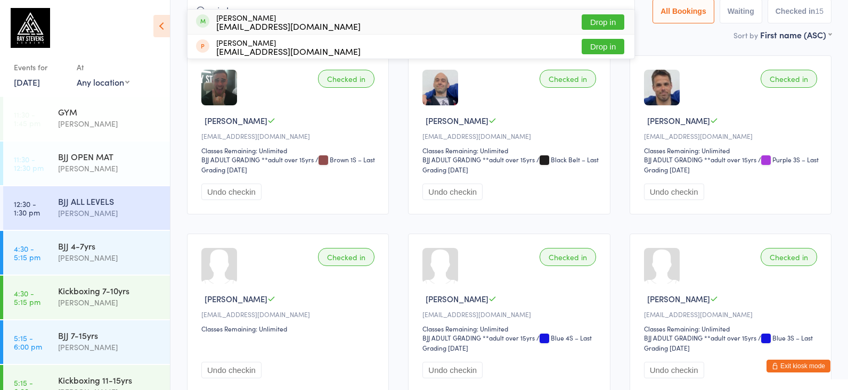
type input "limbo"
drag, startPoint x: 224, startPoint y: 79, endPoint x: 297, endPoint y: 21, distance: 93.2
click at [297, 22] on div "[EMAIL_ADDRESS][DOMAIN_NAME]" at bounding box center [288, 26] width 144 height 9
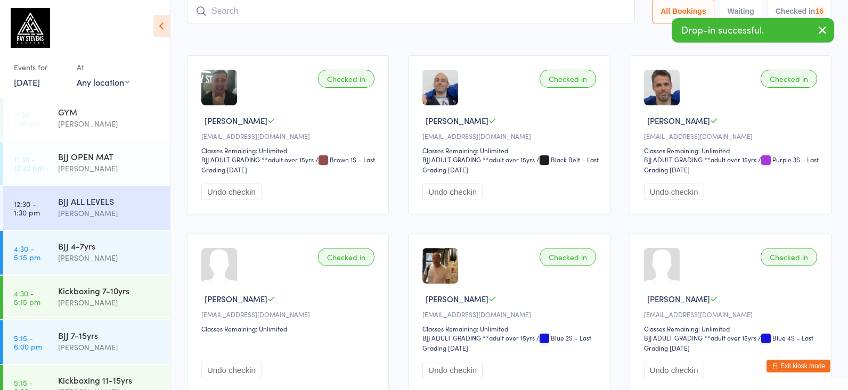
click at [99, 190] on div "BJJ ALL LEVELS [PERSON_NAME]" at bounding box center [114, 207] width 112 height 42
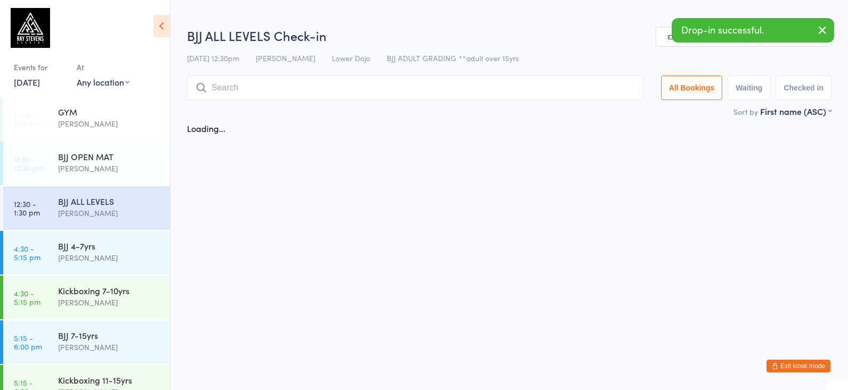
scroll to position [0, 0]
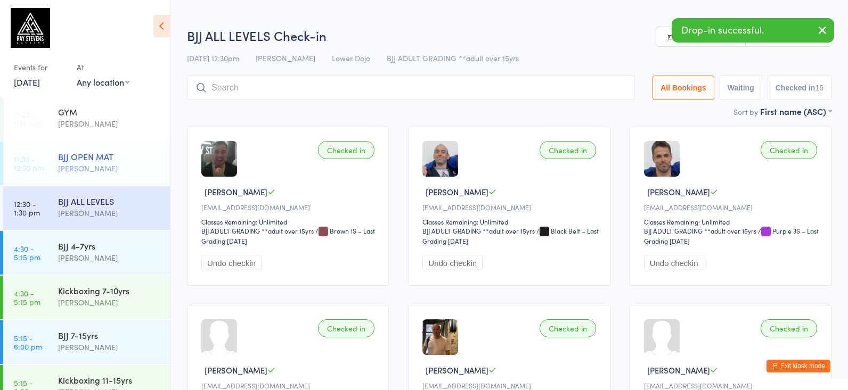
click at [109, 176] on div "BJJ OPEN MAT [PERSON_NAME]" at bounding box center [114, 163] width 112 height 42
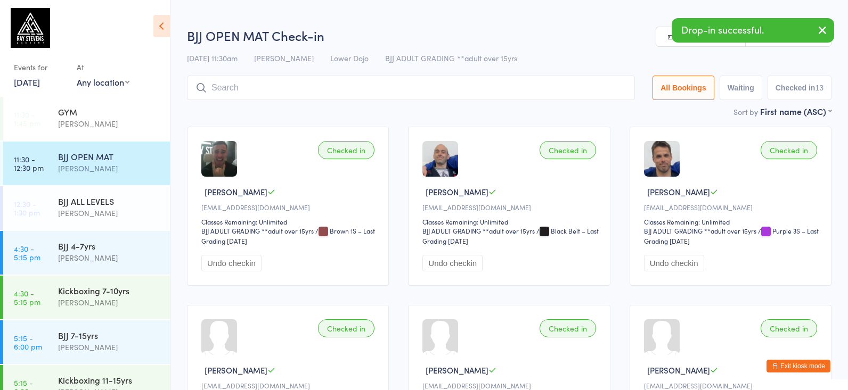
click at [313, 78] on input "search" at bounding box center [411, 88] width 448 height 24
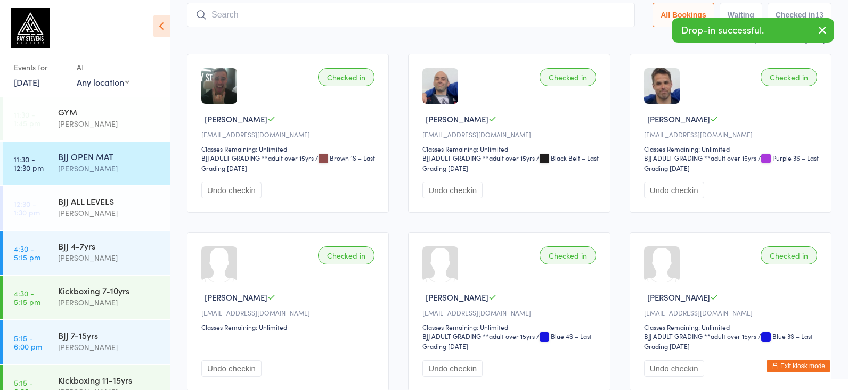
scroll to position [77, 0]
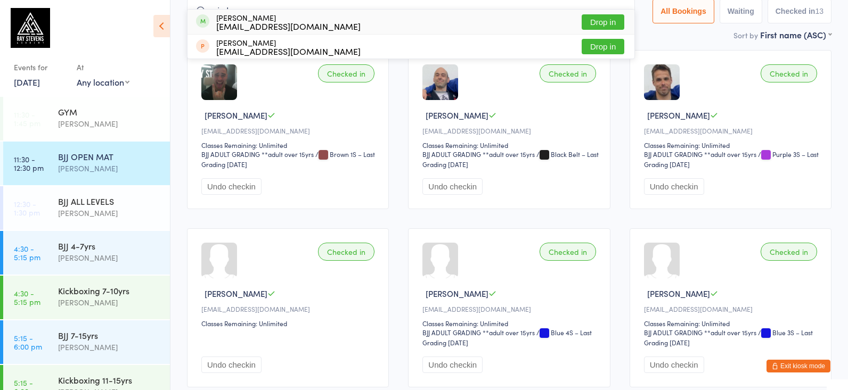
type input "limbo"
drag, startPoint x: 315, startPoint y: 78, endPoint x: 340, endPoint y: 28, distance: 56.2
click at [340, 28] on div "[PERSON_NAME] [PERSON_NAME][EMAIL_ADDRESS][DOMAIN_NAME] Drop in" at bounding box center [410, 22] width 447 height 24
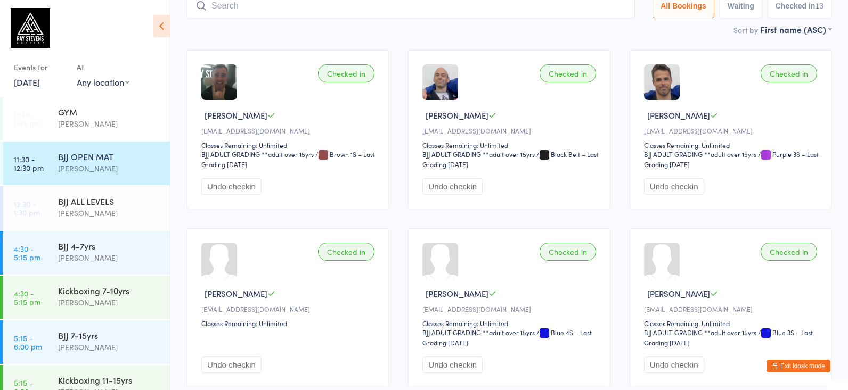
scroll to position [73, 0]
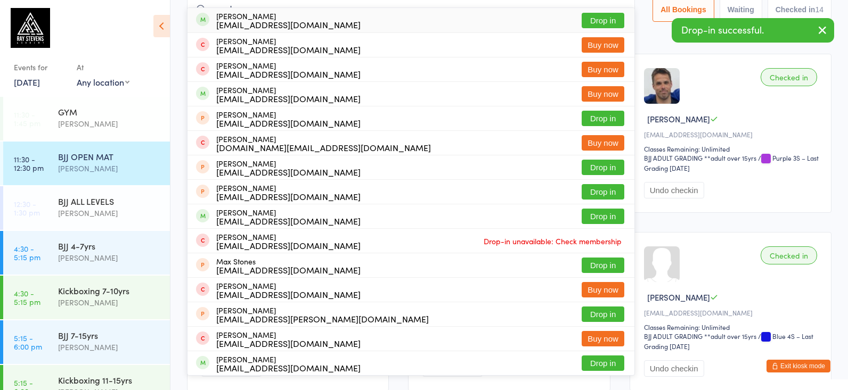
type input "max ha"
click at [271, 21] on div "[EMAIL_ADDRESS][DOMAIN_NAME]" at bounding box center [288, 24] width 144 height 9
